Goal: Task Accomplishment & Management: Manage account settings

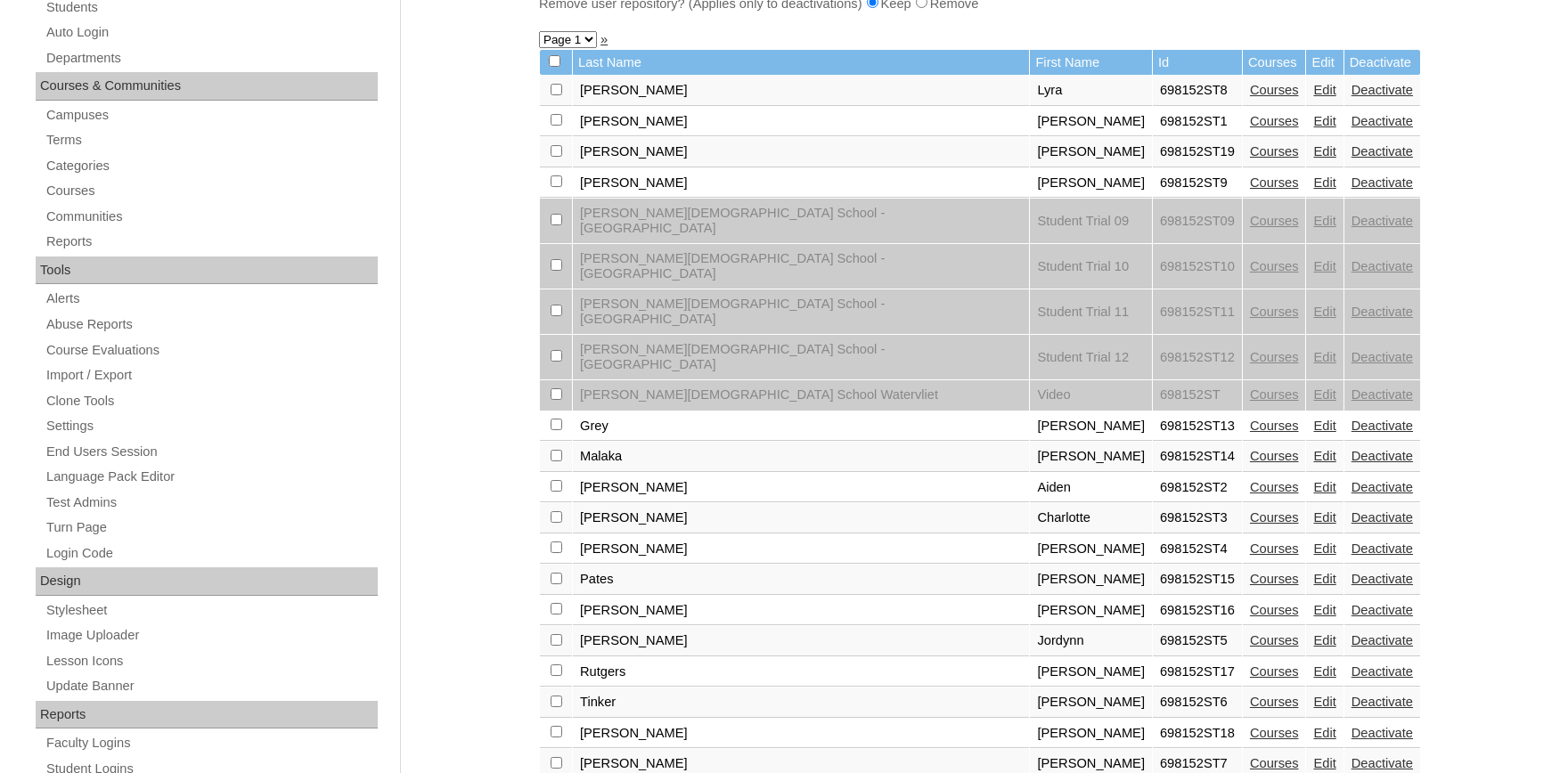
scroll to position [490, 0]
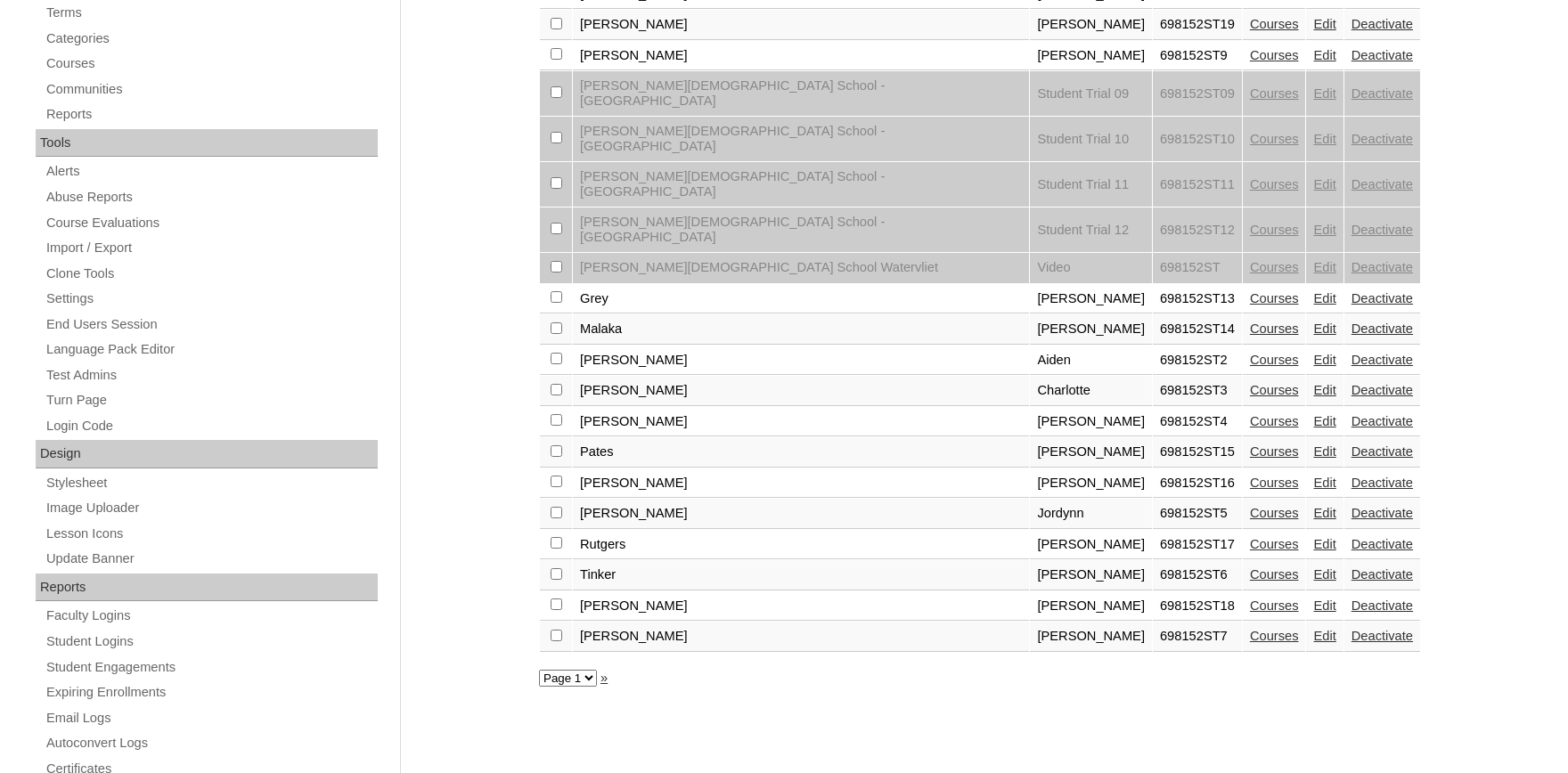
checkbox input "true"
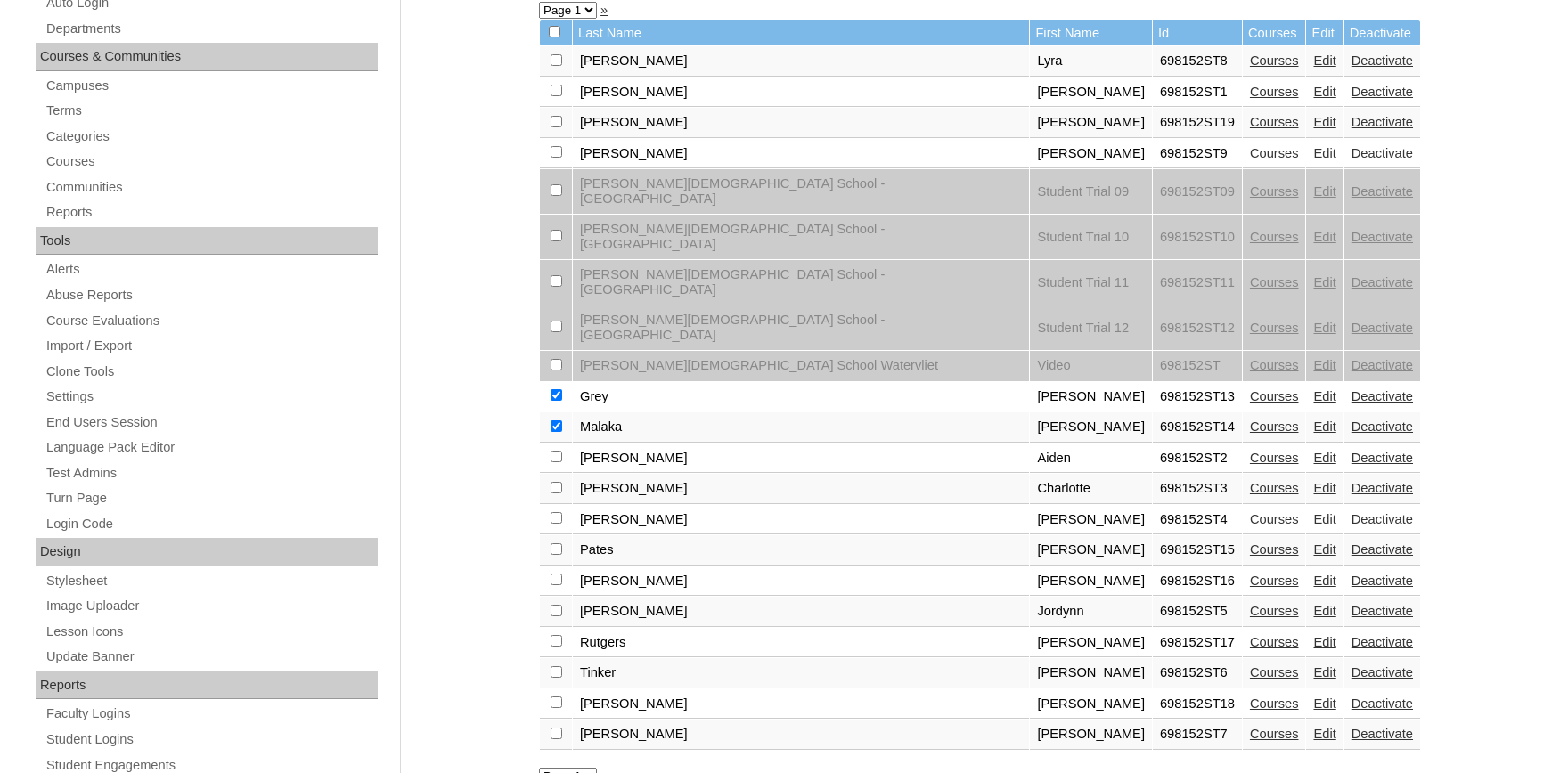
scroll to position [294, 0]
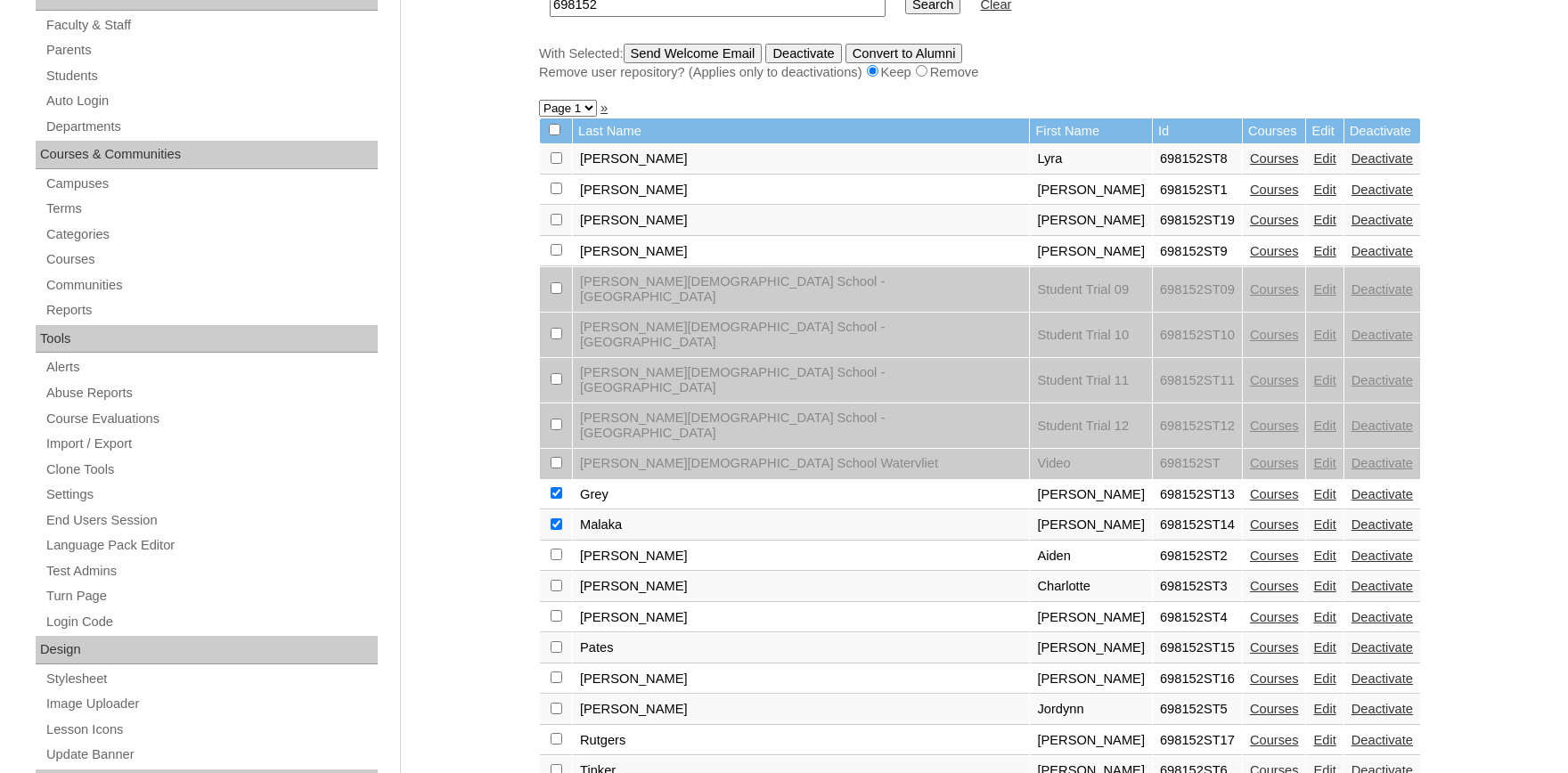
click at [553, 160] on input "checkbox" at bounding box center [556, 158] width 12 height 12
checkbox input "true"
click at [1313, 166] on link "Edit" at bounding box center [1324, 158] width 22 height 14
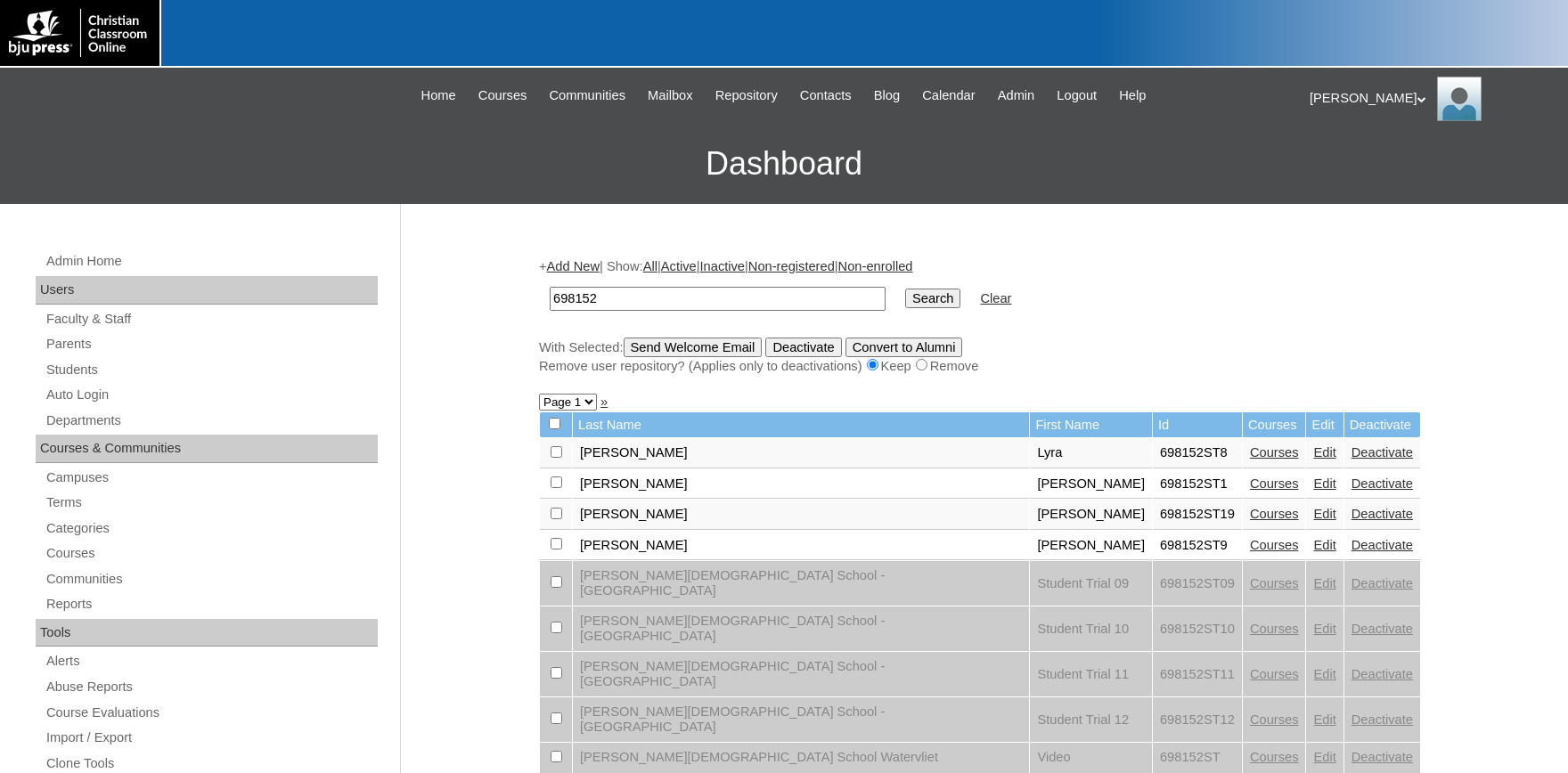
drag, startPoint x: 554, startPoint y: 456, endPoint x: 588, endPoint y: 437, distance: 38.9
click at [555, 456] on input "checkbox" at bounding box center [556, 452] width 12 height 12
checkbox input "true"
click at [748, 354] on input "Send Welcome Email" at bounding box center [693, 347] width 139 height 19
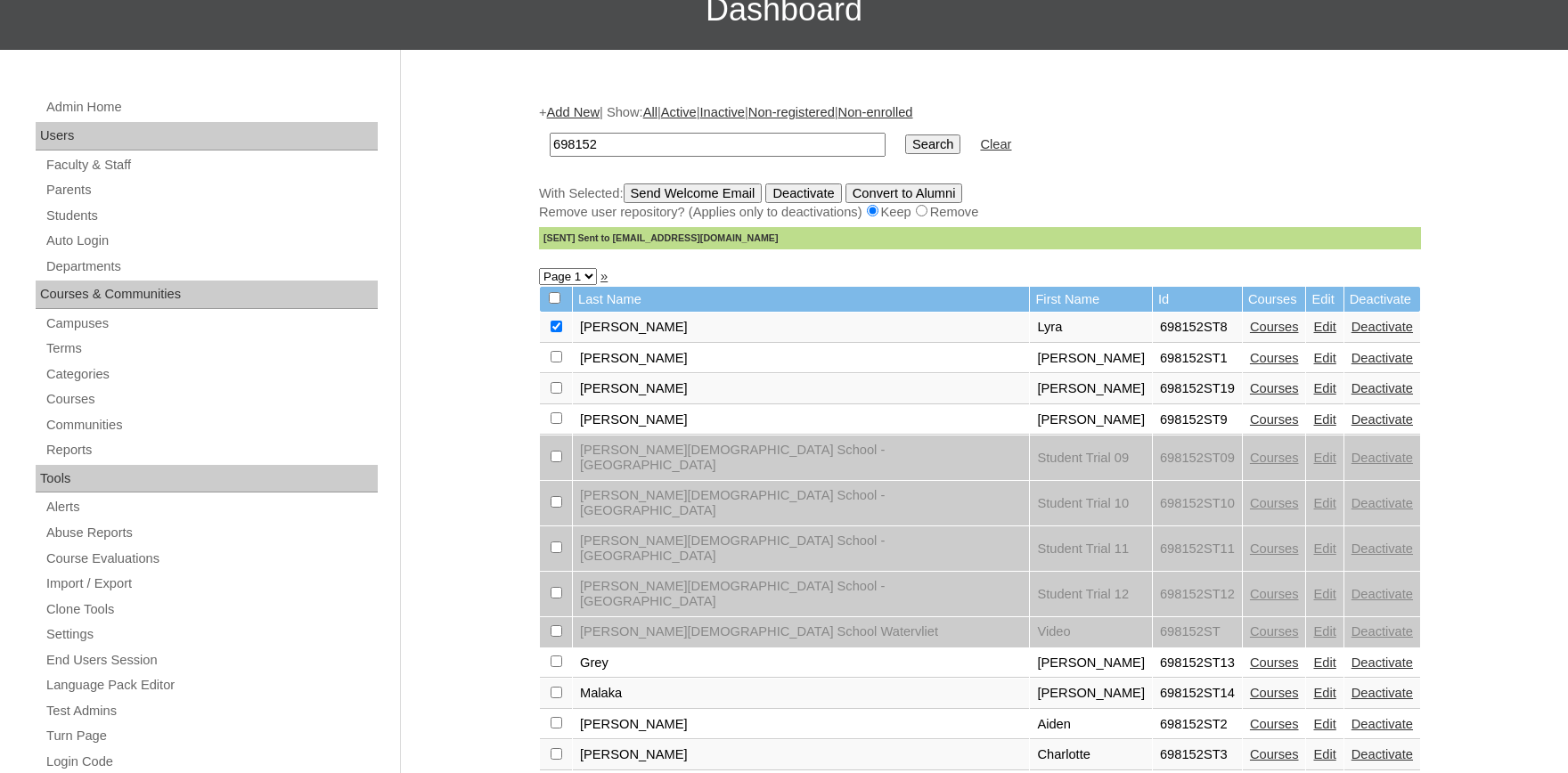
scroll to position [196, 0]
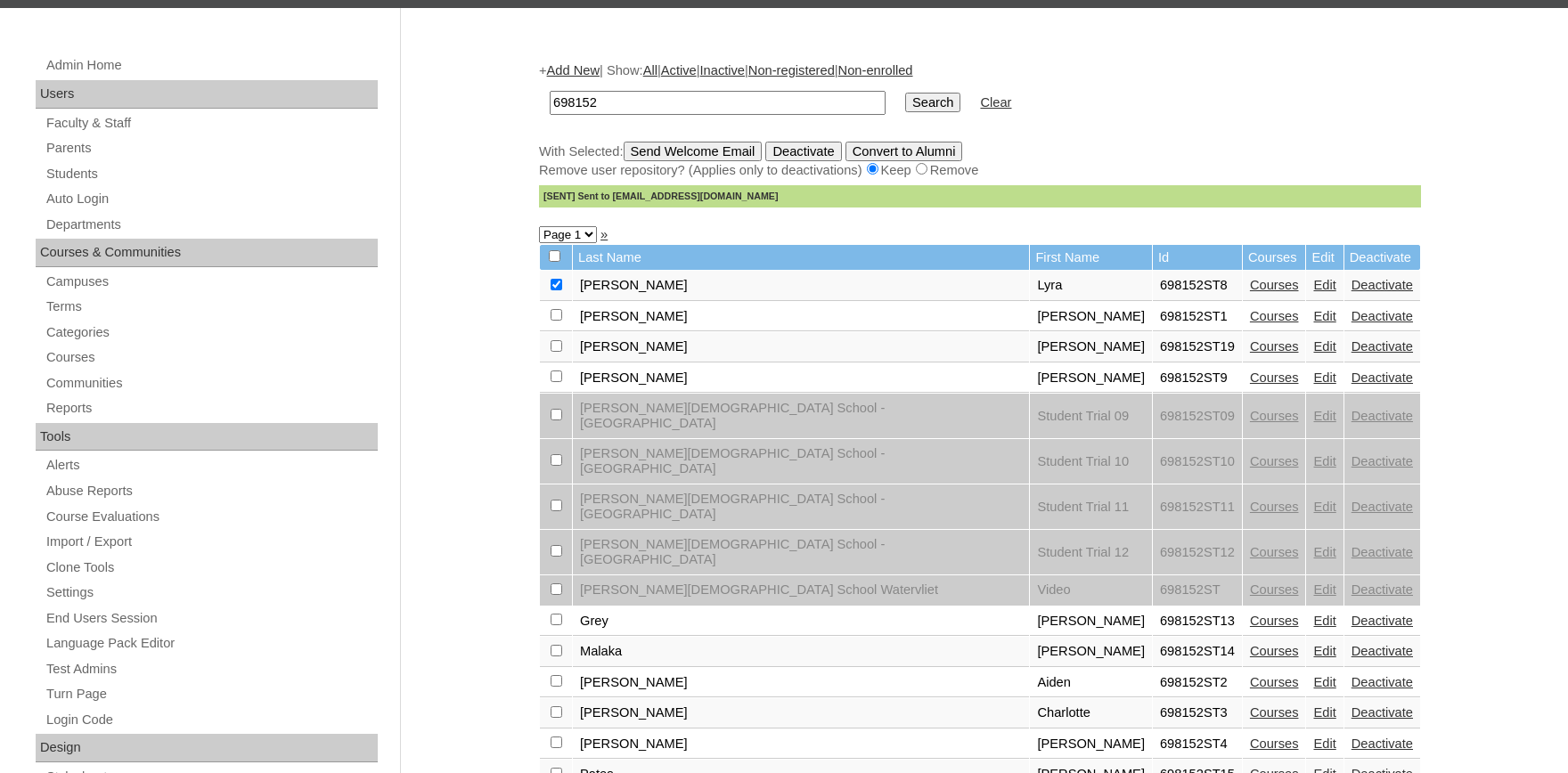
click at [1313, 614] on link "Edit" at bounding box center [1324, 620] width 22 height 14
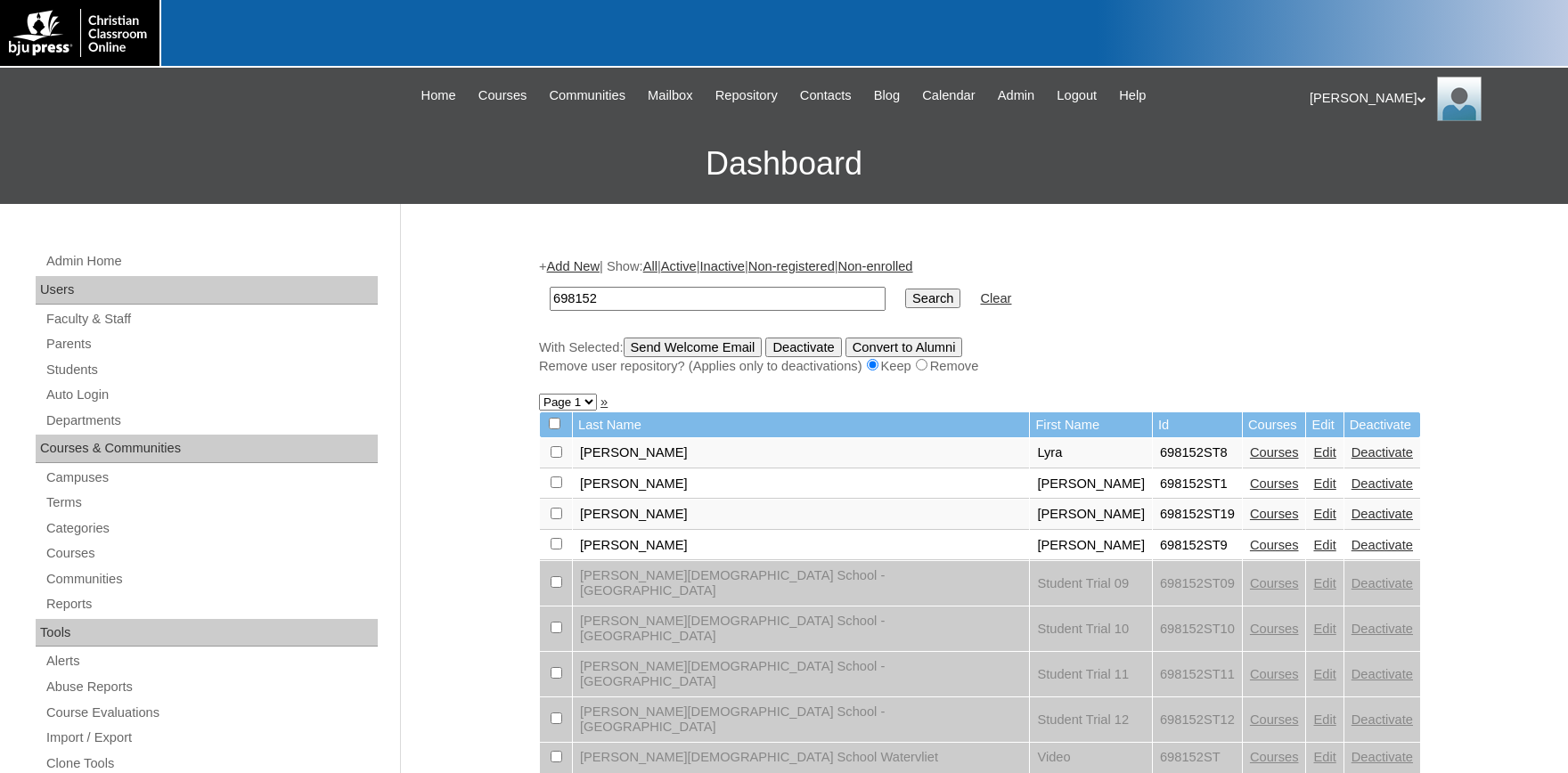
scroll to position [196, 0]
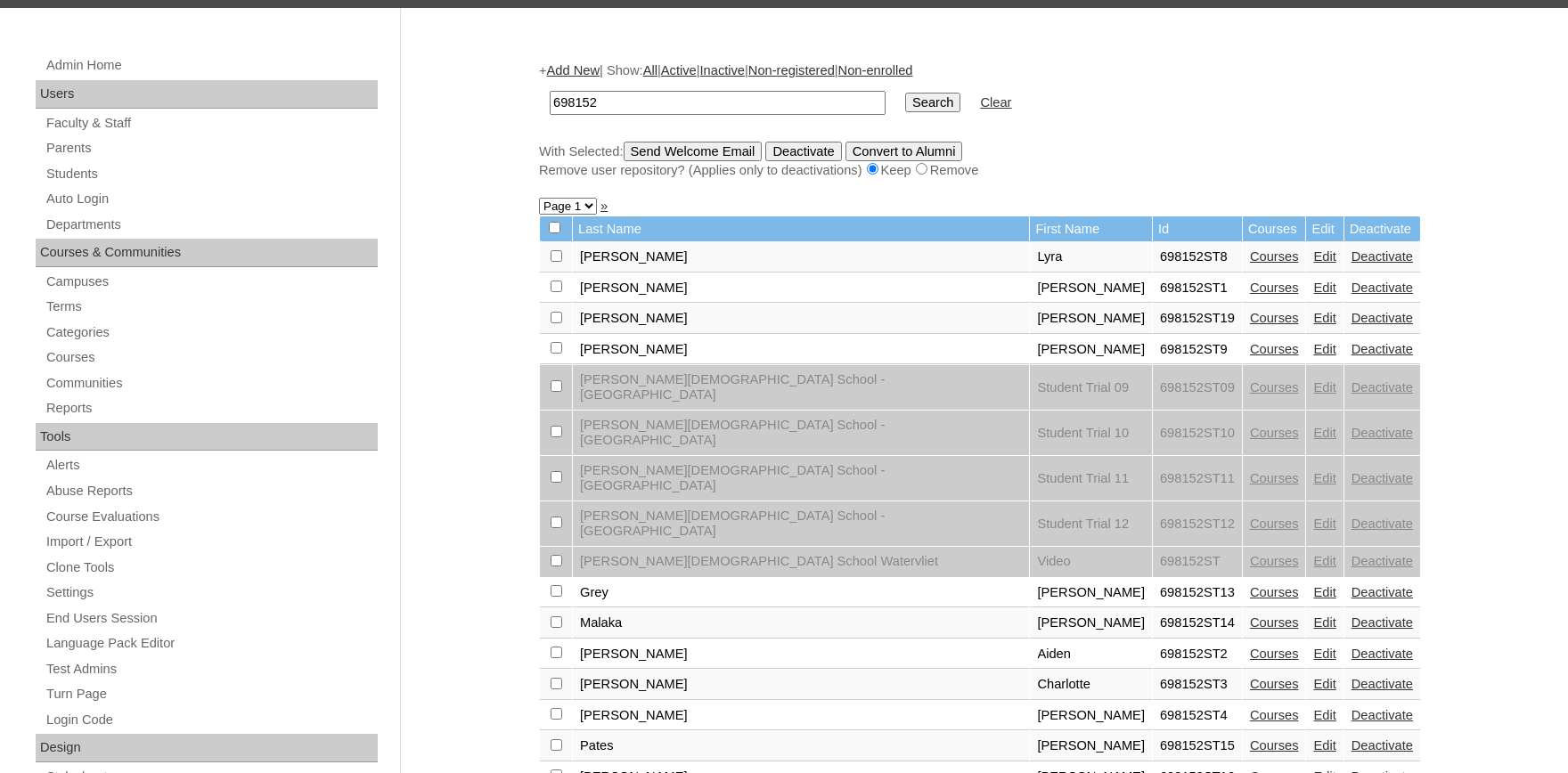
click at [561, 262] on input "checkbox" at bounding box center [556, 256] width 12 height 12
checkbox input "true"
click at [700, 154] on input "Send Welcome Email" at bounding box center [693, 151] width 139 height 19
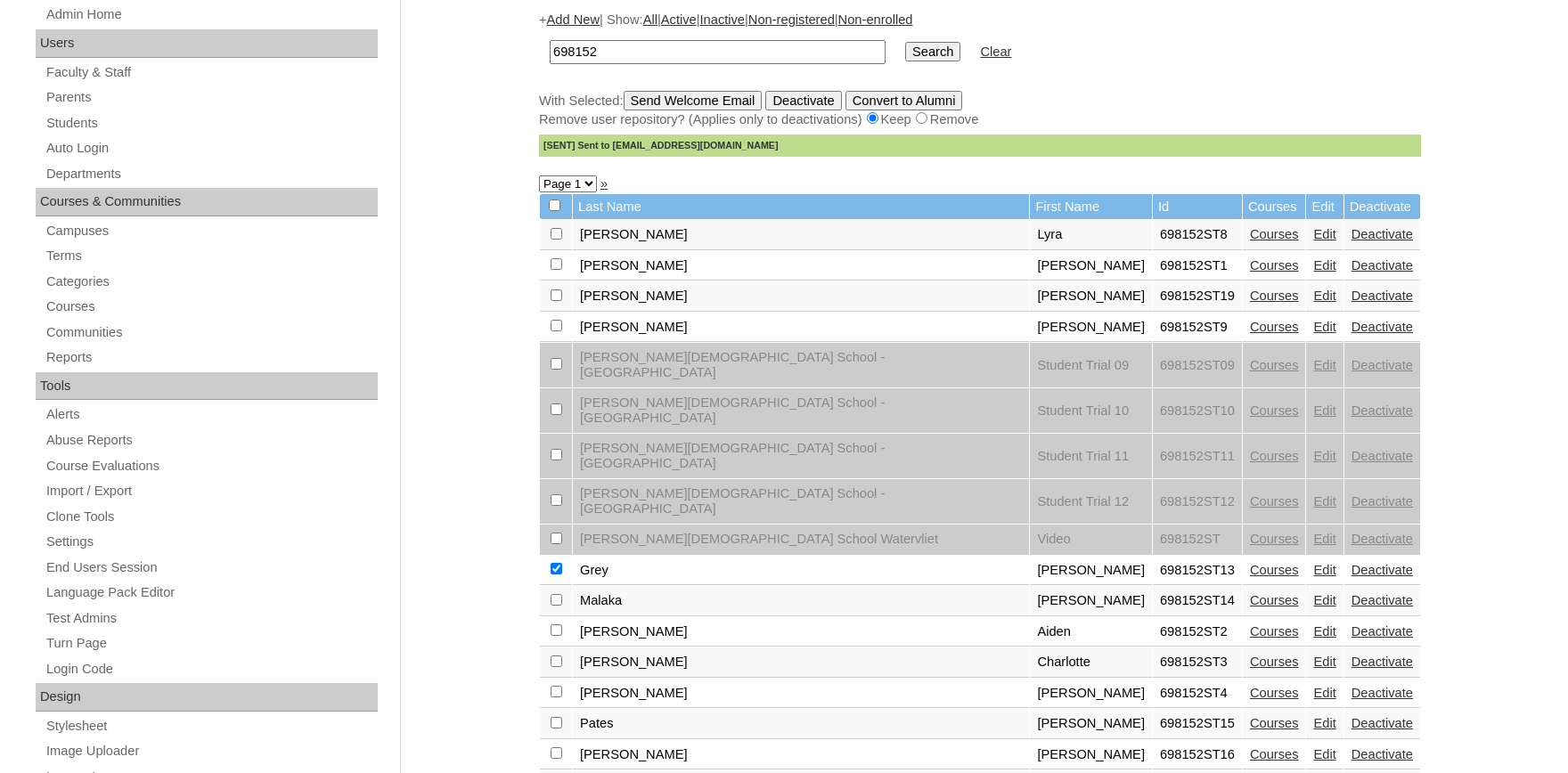
scroll to position [294, 0]
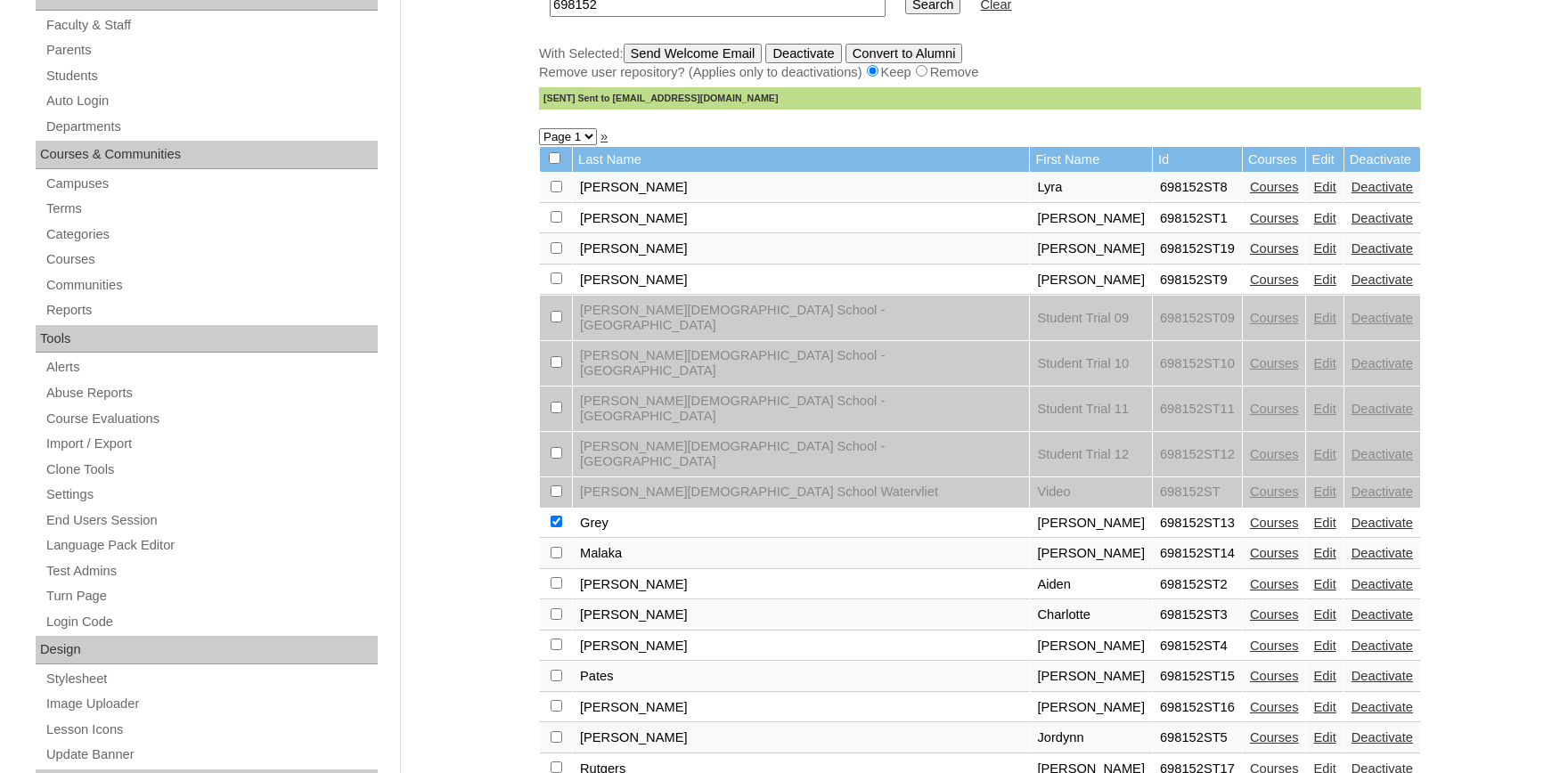
click at [1313, 546] on link "Edit" at bounding box center [1324, 552] width 22 height 14
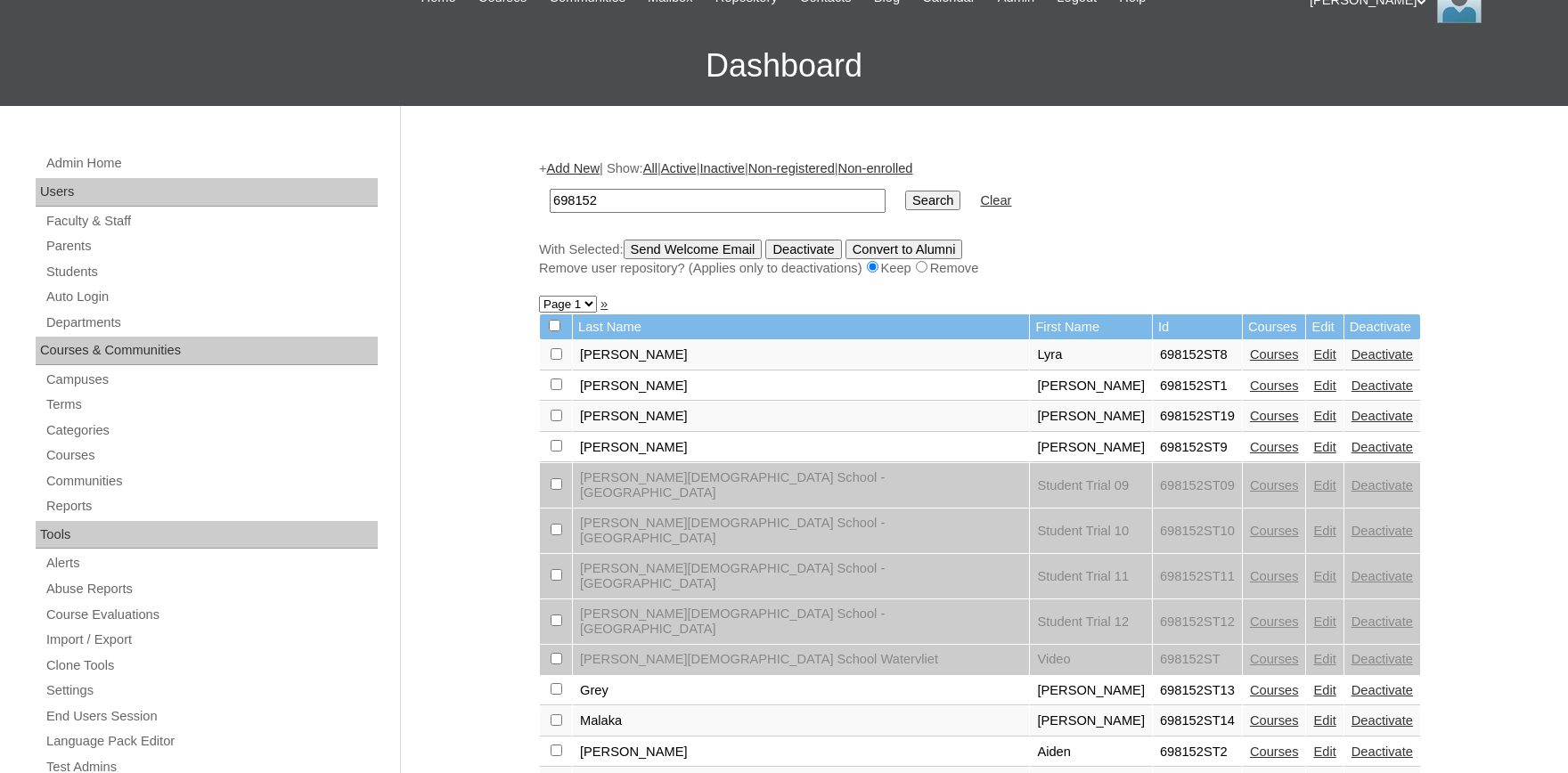
scroll to position [392, 0]
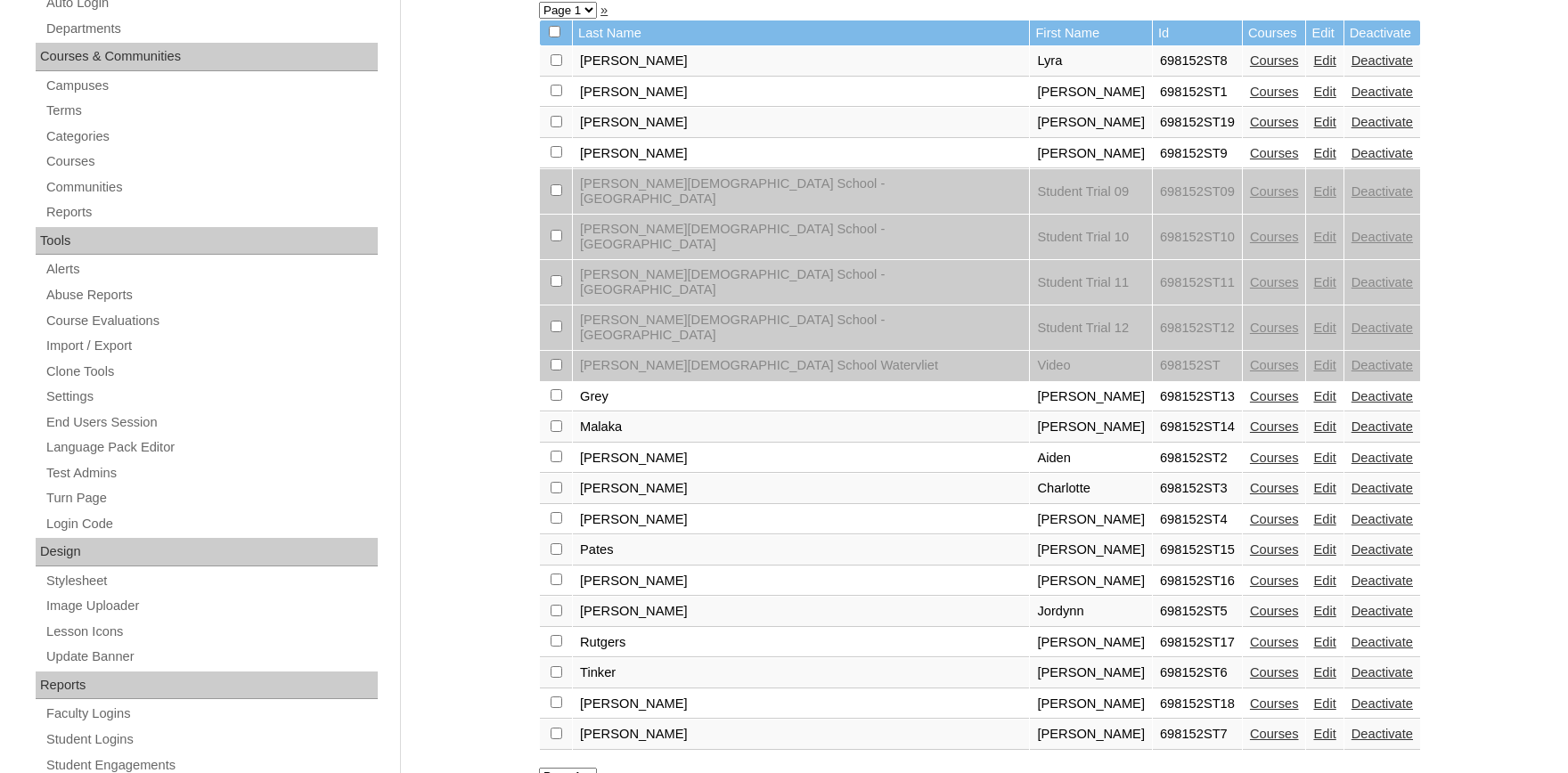
click at [561, 66] on input "checkbox" at bounding box center [556, 60] width 12 height 12
checkbox input "true"
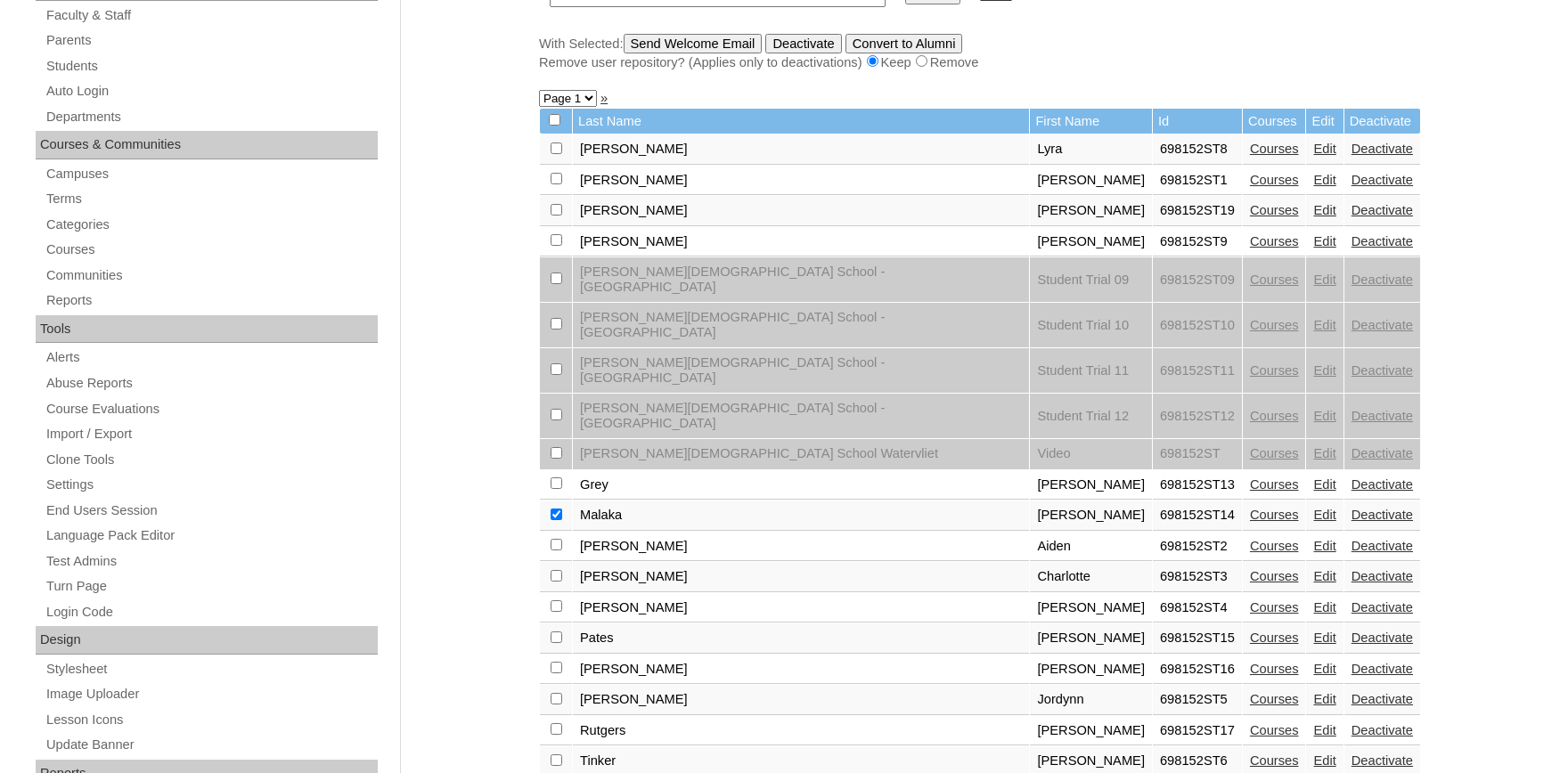
scroll to position [98, 0]
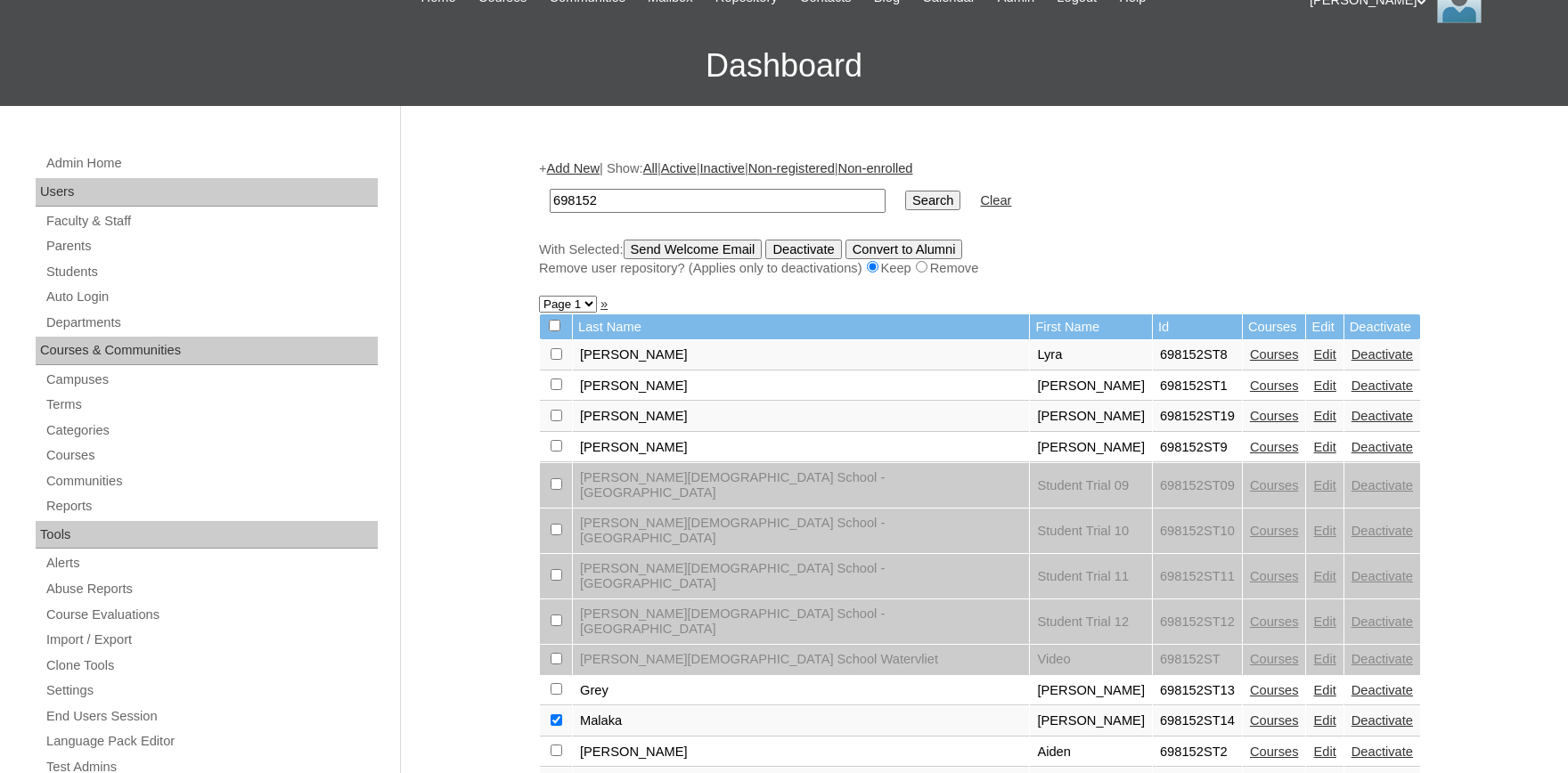
click at [686, 252] on input "Send Welcome Email" at bounding box center [693, 248] width 139 height 19
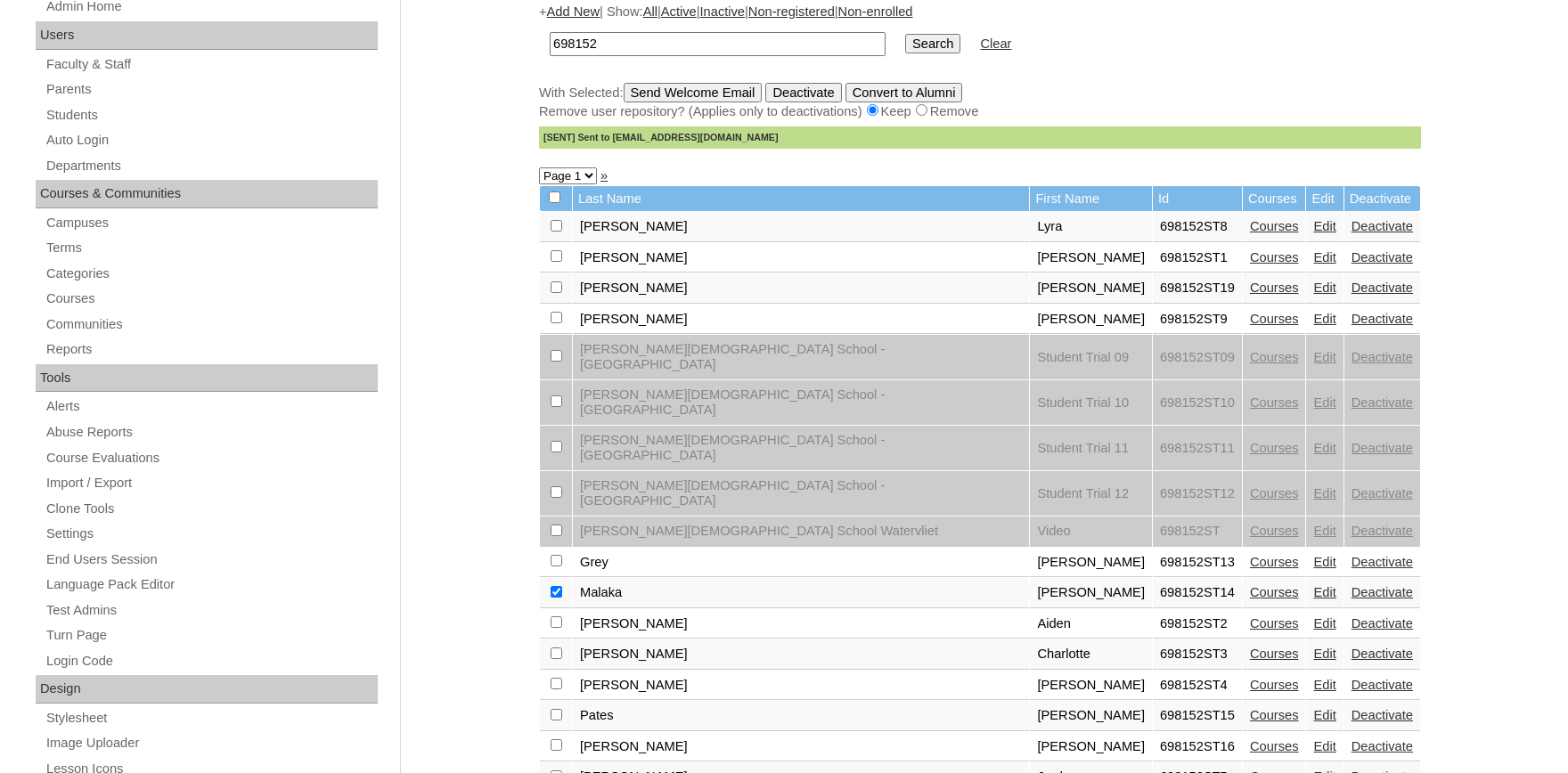
scroll to position [294, 0]
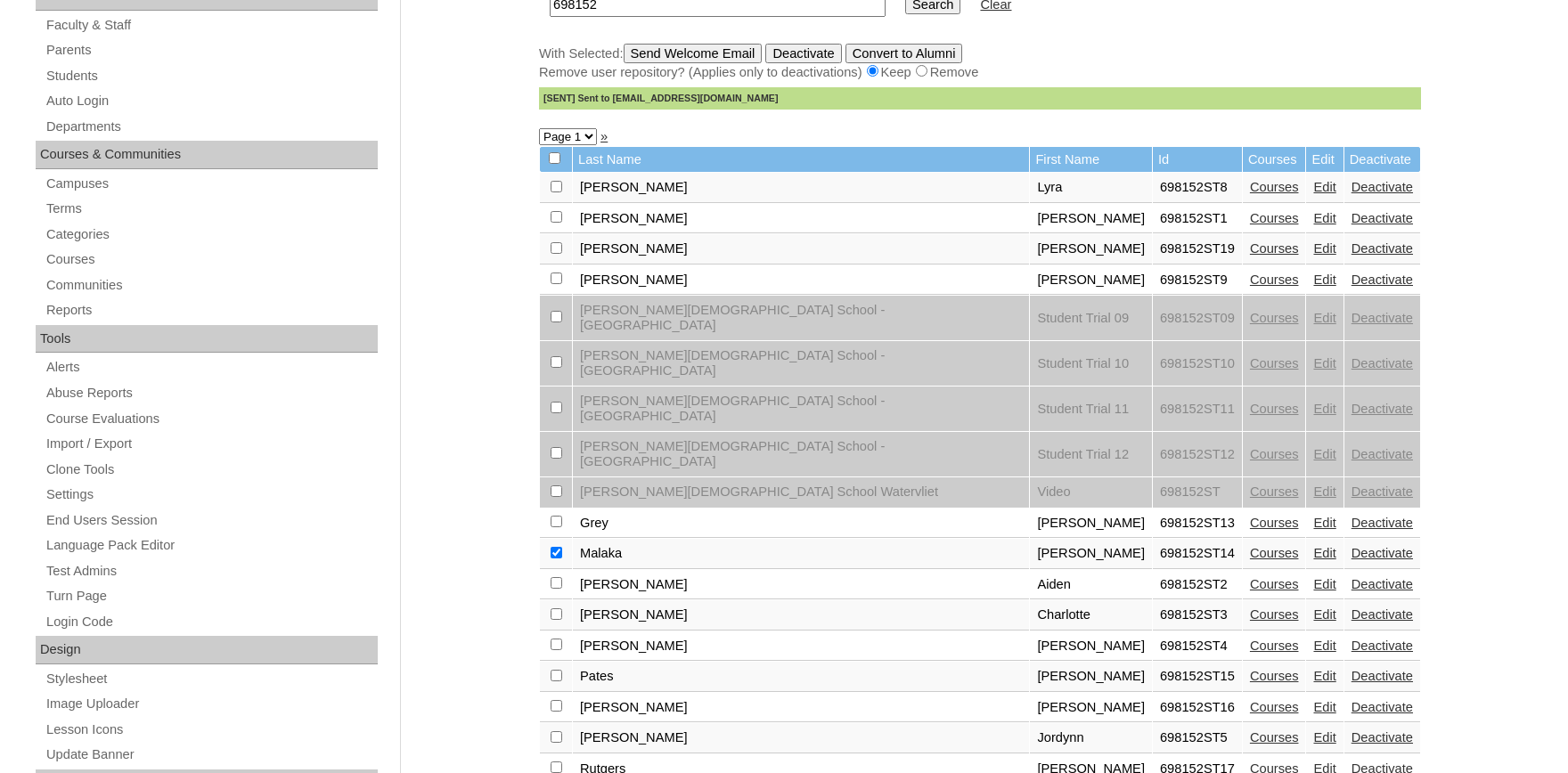
click at [1313, 286] on link "Edit" at bounding box center [1324, 279] width 22 height 14
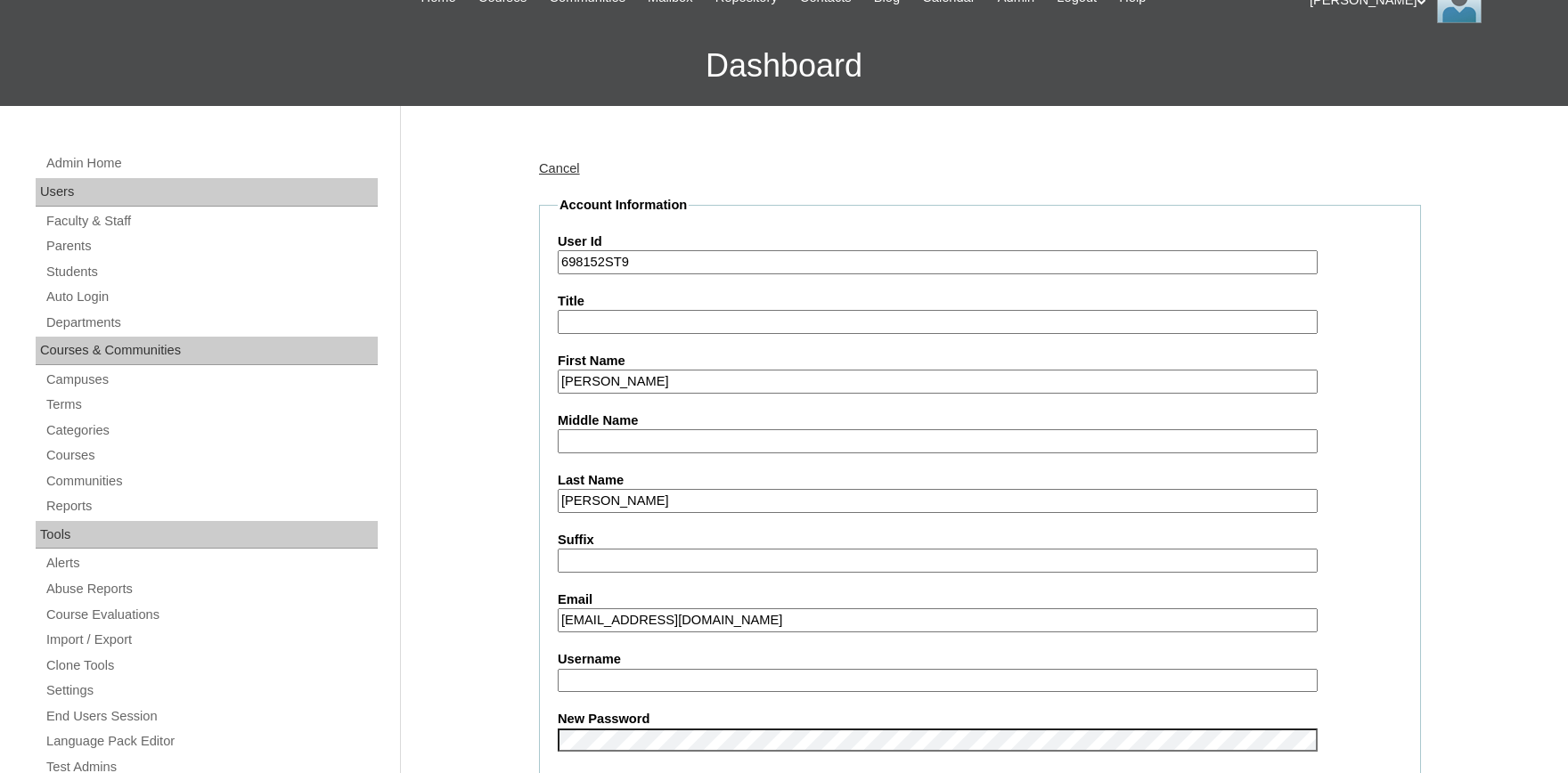
click at [684, 615] on input "katfedore@gscpatrriots.com" at bounding box center [938, 620] width 760 height 24
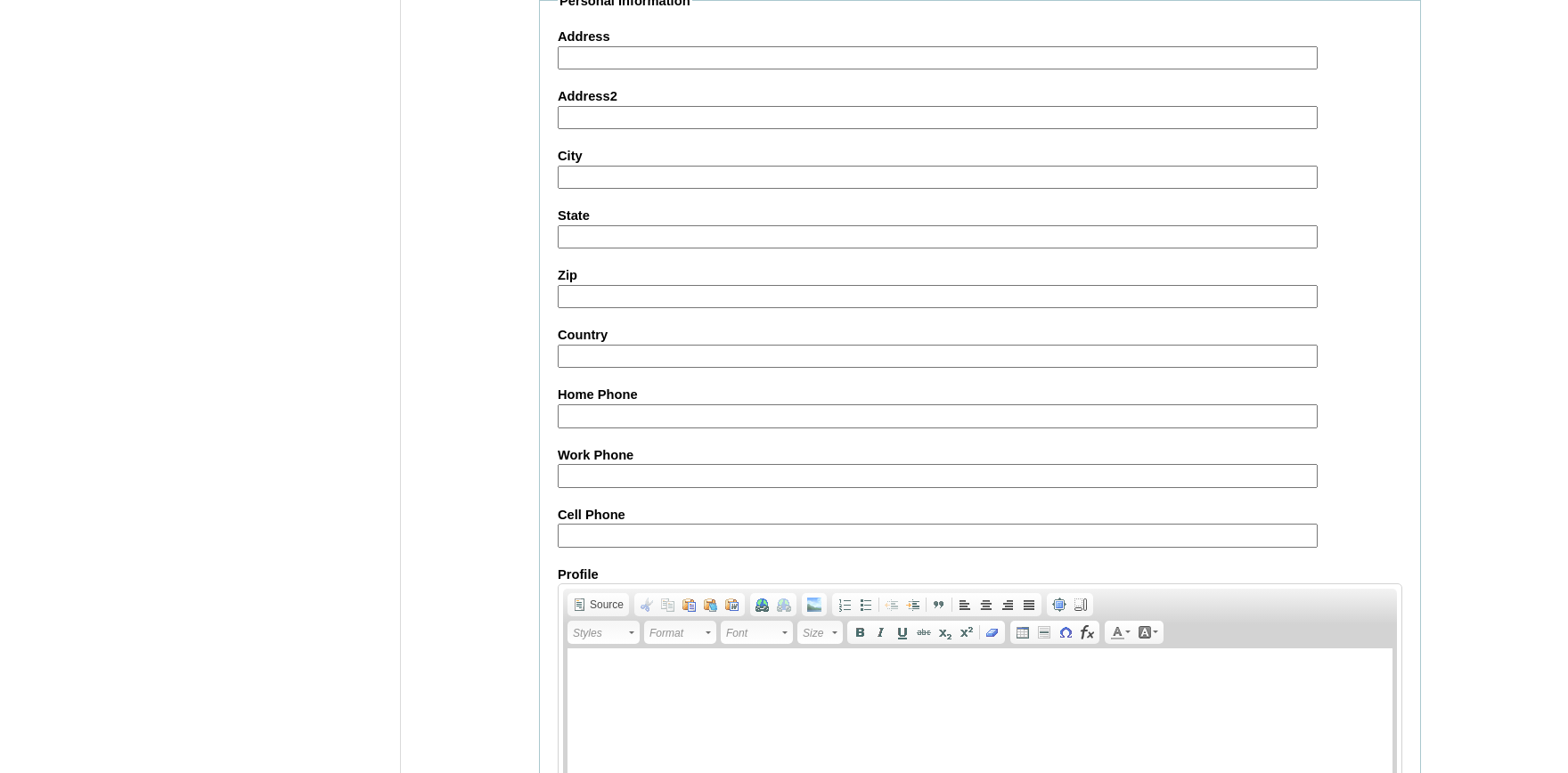
scroll to position [1964, 0]
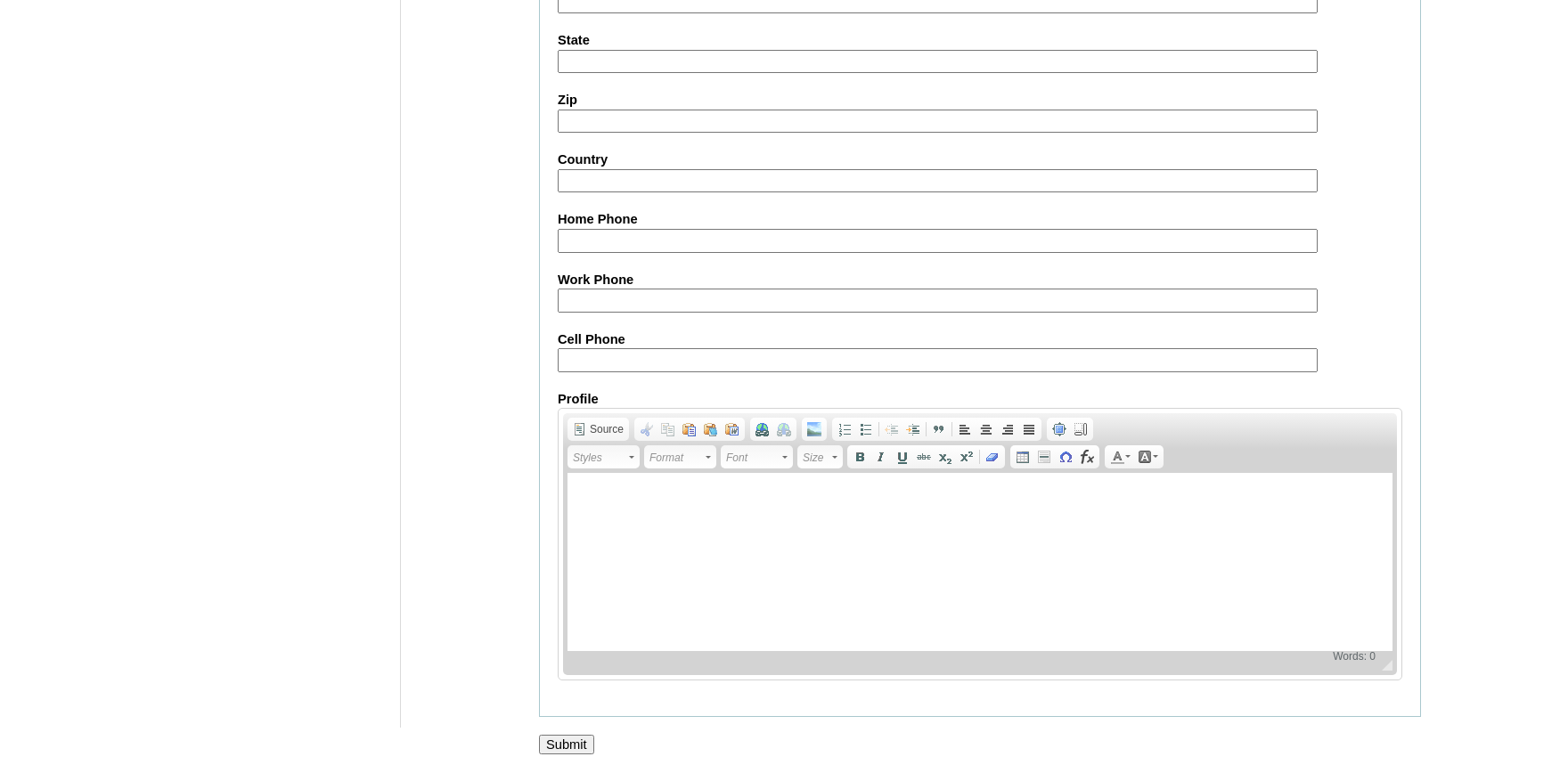
type input "katfedore@gscpatriots.com"
click at [571, 739] on input "Submit" at bounding box center [567, 744] width 55 height 19
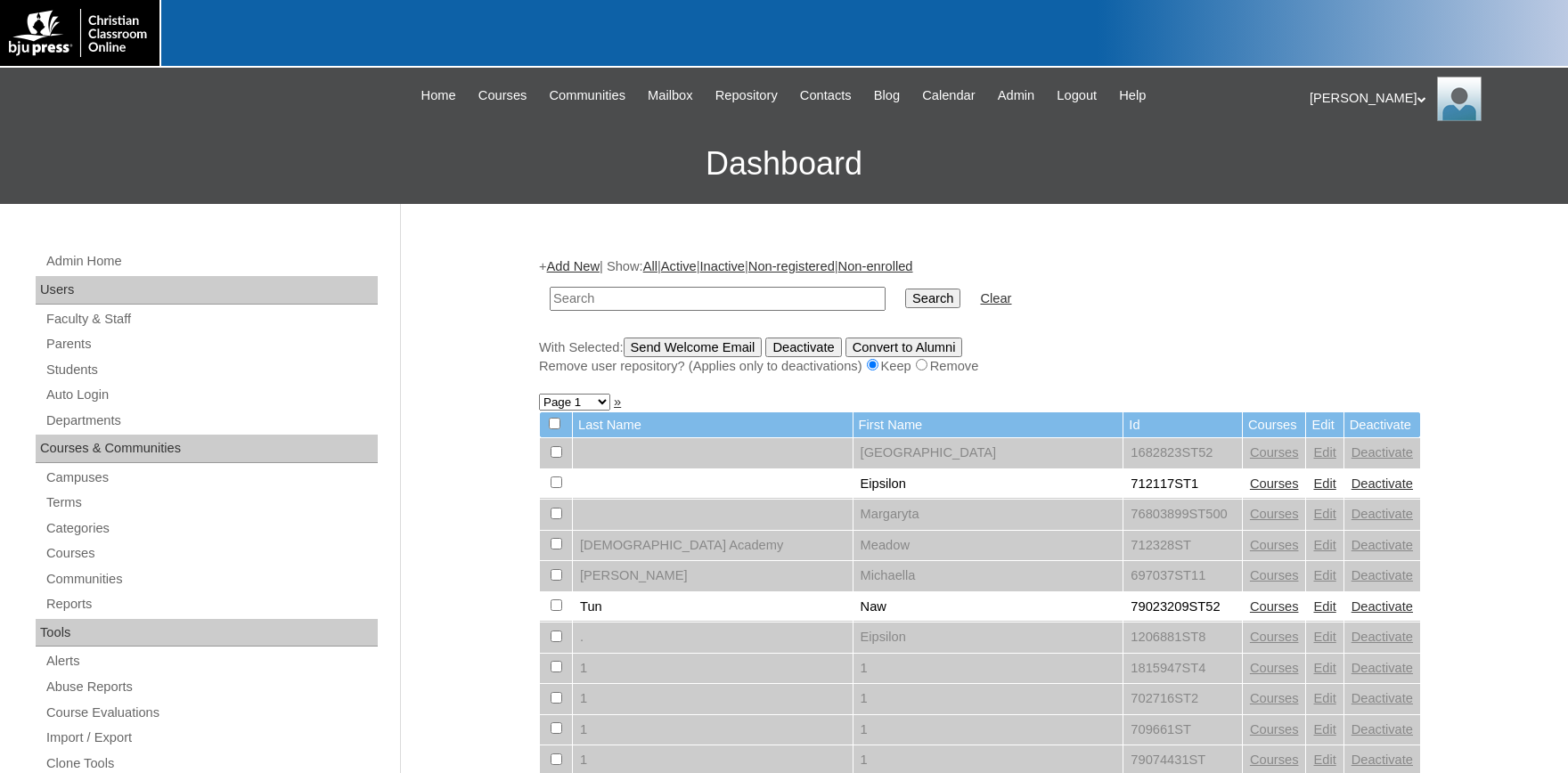
click at [679, 287] on td at bounding box center [718, 298] width 353 height 41
click at [674, 302] on input "text" at bounding box center [717, 299] width 336 height 24
type input "698152"
click at [905, 289] on input "Search" at bounding box center [933, 298] width 55 height 19
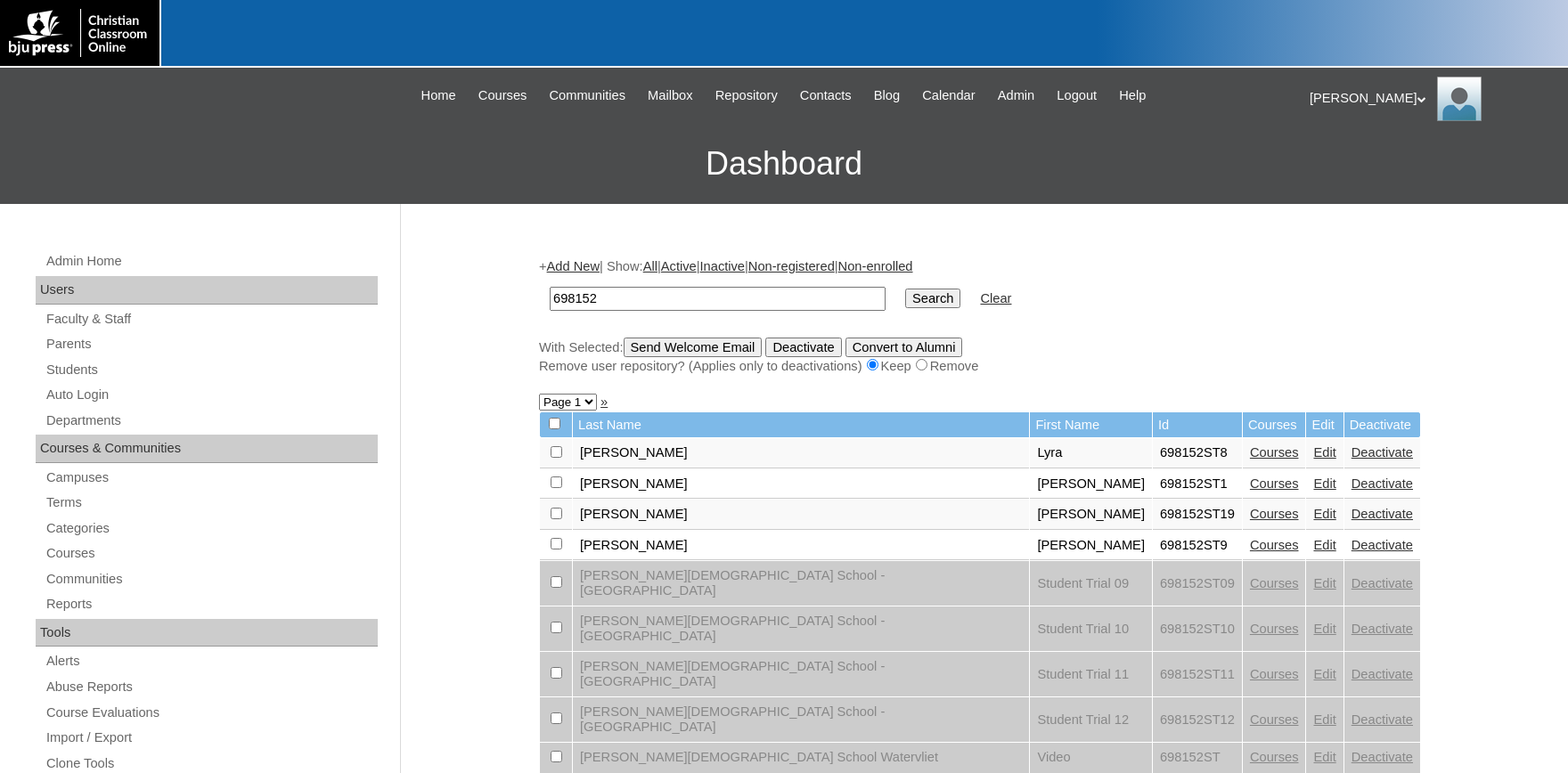
click at [557, 458] on input "checkbox" at bounding box center [556, 452] width 12 height 12
checkbox input "true"
click at [708, 349] on input "Send Welcome Email" at bounding box center [693, 347] width 139 height 19
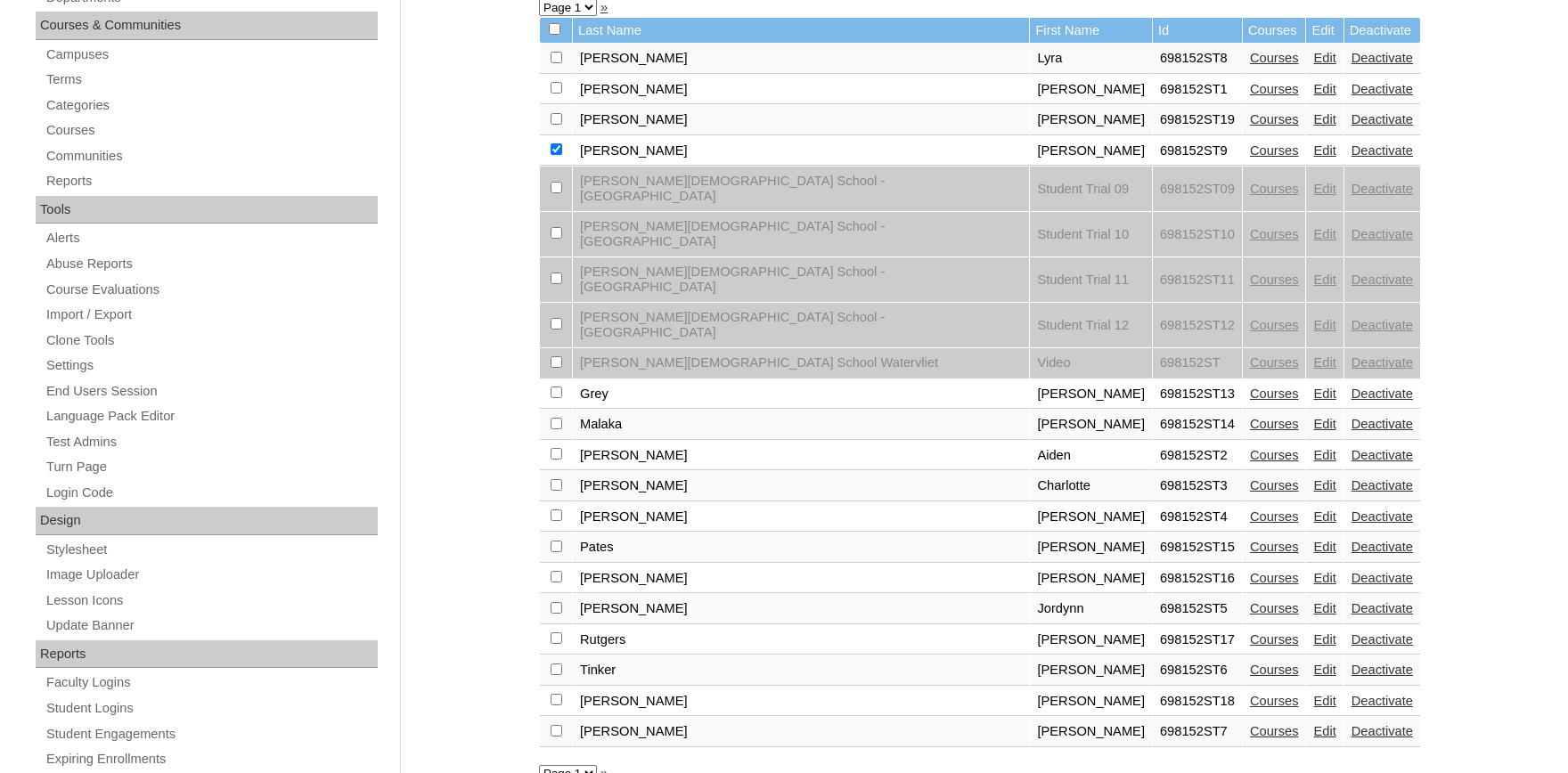
scroll to position [490, 0]
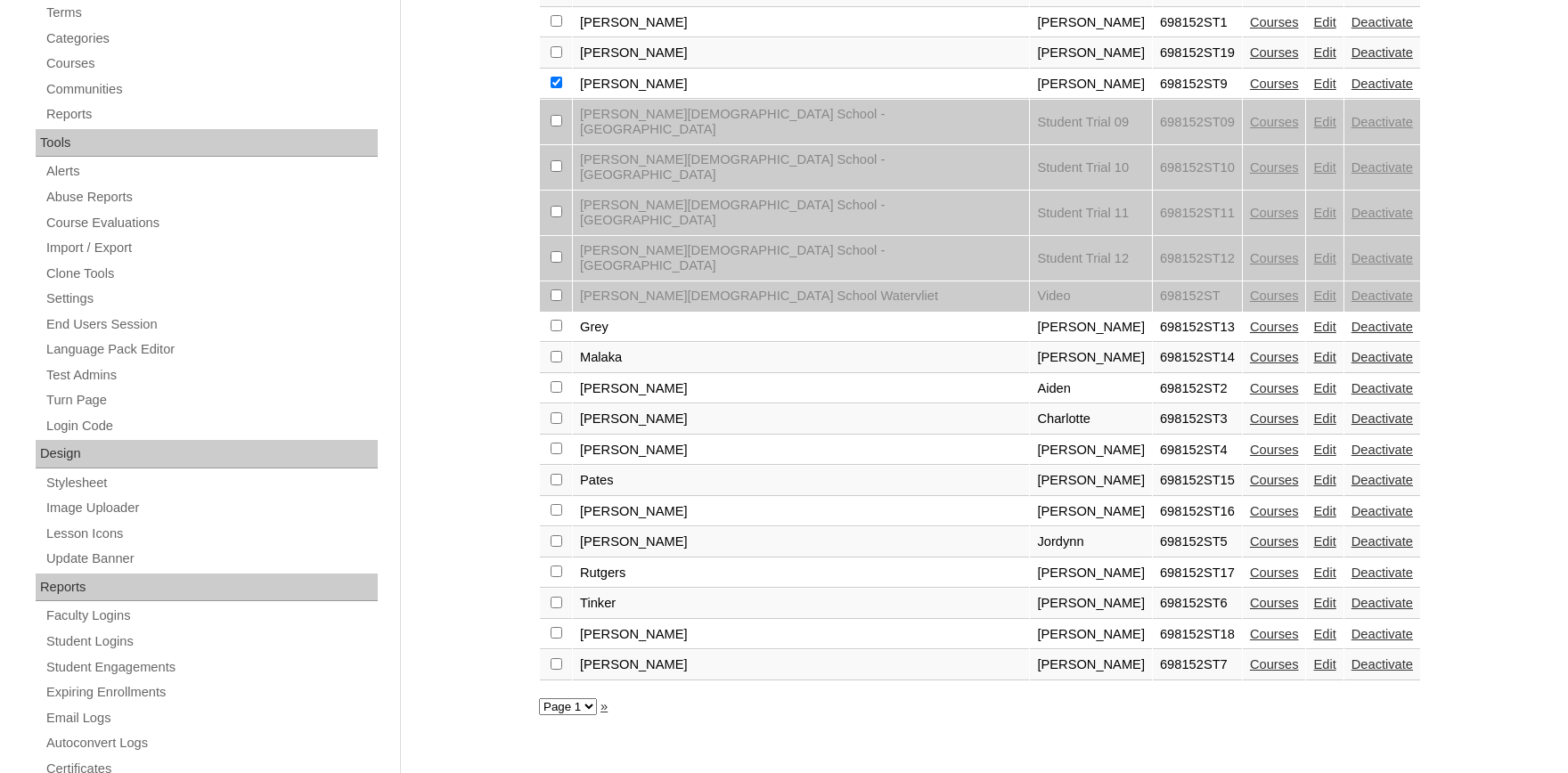
click at [1313, 657] on link "Edit" at bounding box center [1324, 663] width 22 height 14
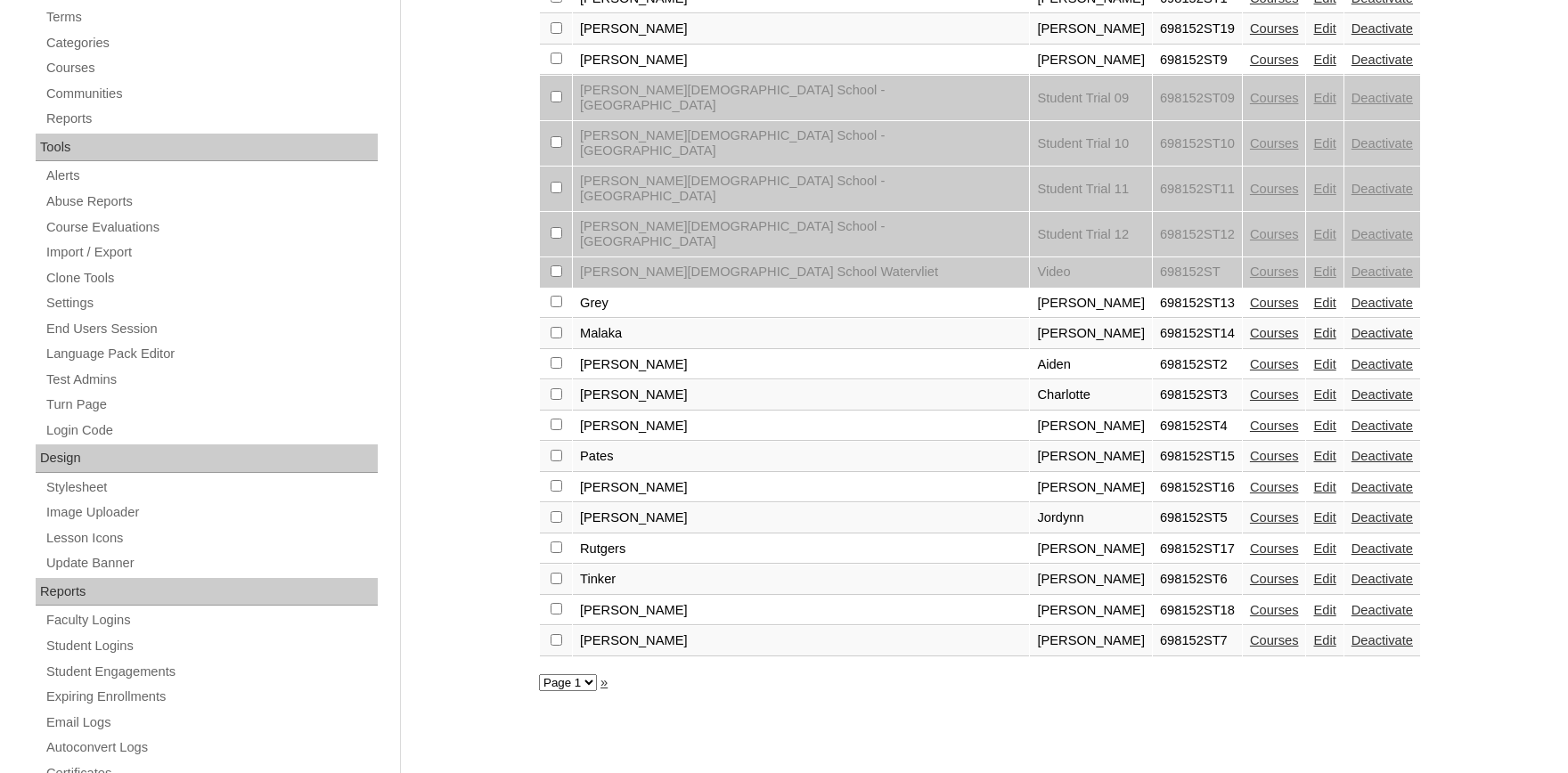
scroll to position [490, 0]
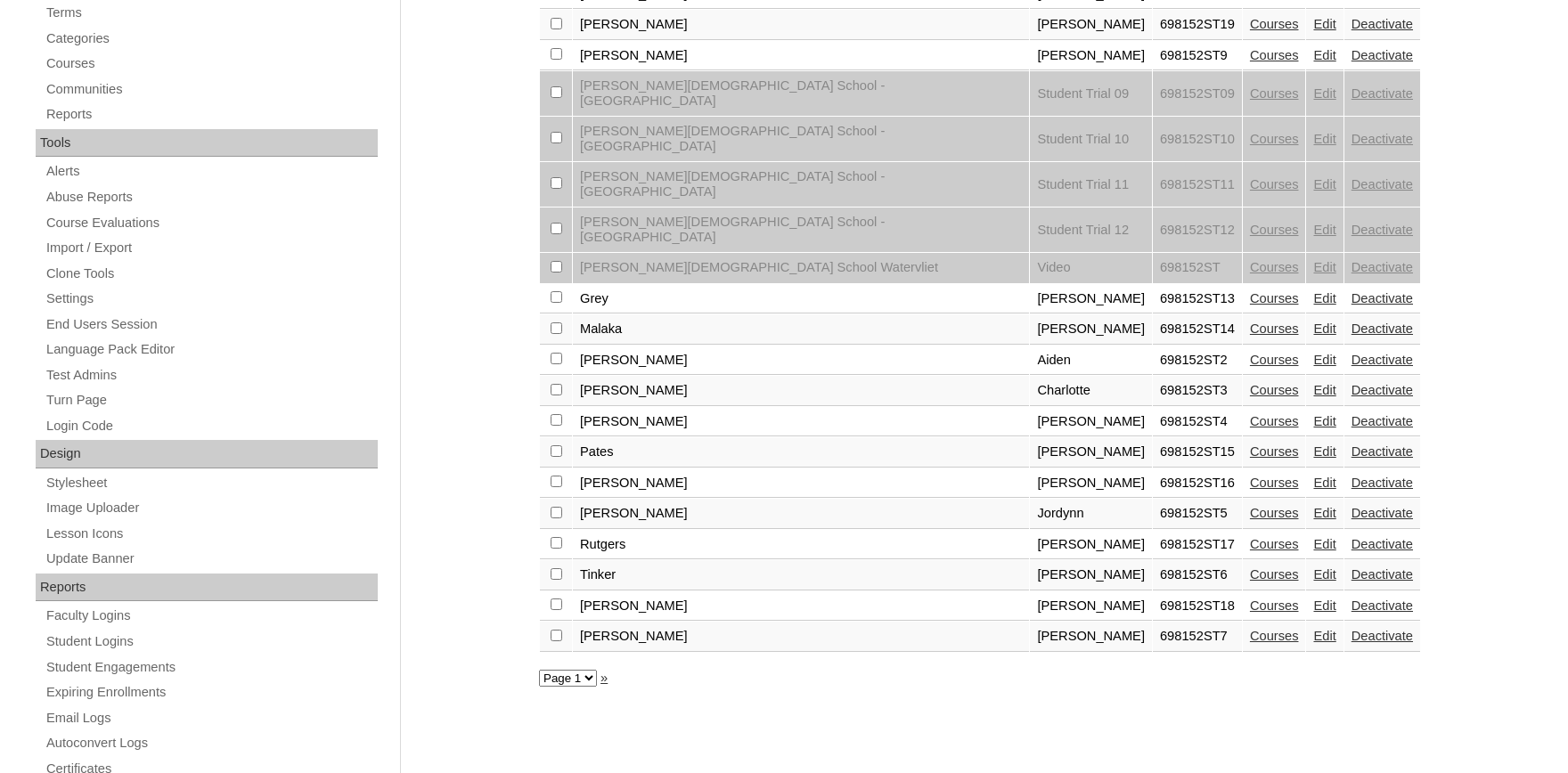
checkbox input "true"
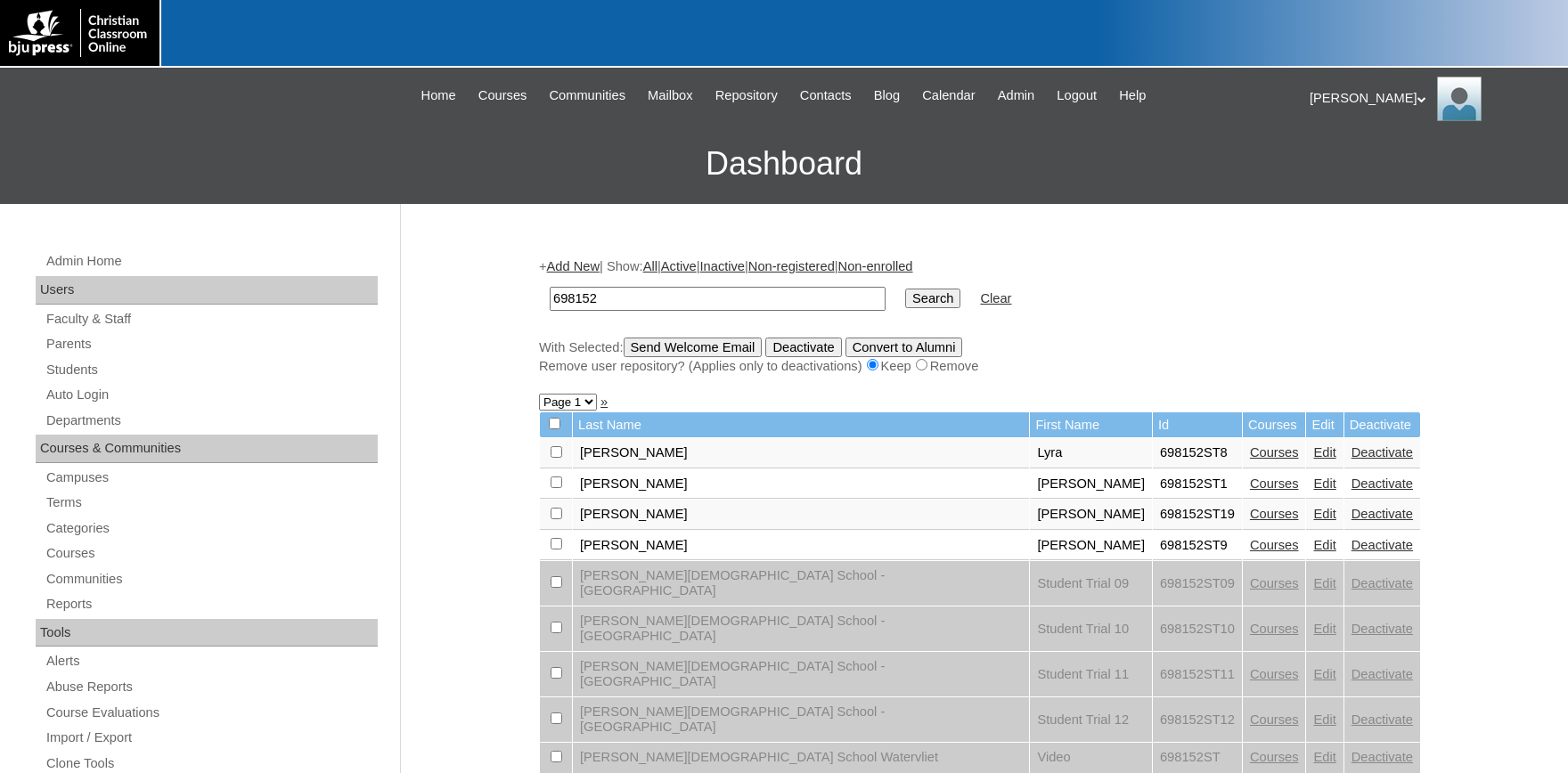
click at [701, 349] on input "Send Welcome Email" at bounding box center [693, 347] width 139 height 19
